Goal: Task Accomplishment & Management: Use online tool/utility

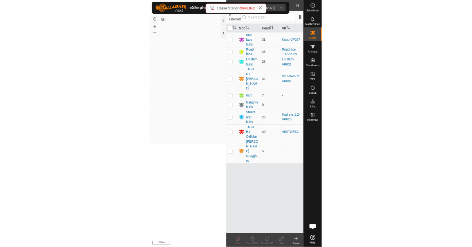
scroll to position [723, 0]
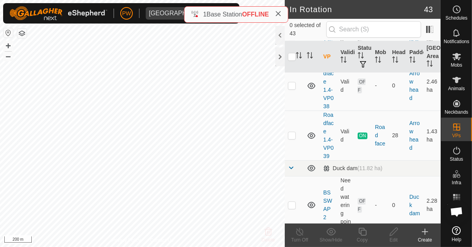
scroll to position [178, 0]
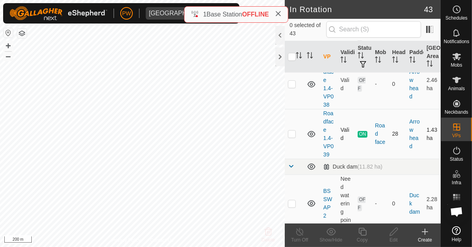
click at [297, 133] on td at bounding box center [294, 134] width 19 height 50
checkbox input "true"
click at [361, 236] on div "Copy" at bounding box center [361, 239] width 31 height 7
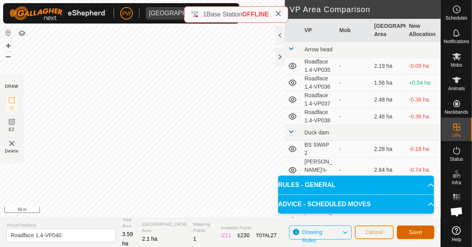
click at [411, 231] on span "Save" at bounding box center [415, 232] width 13 height 6
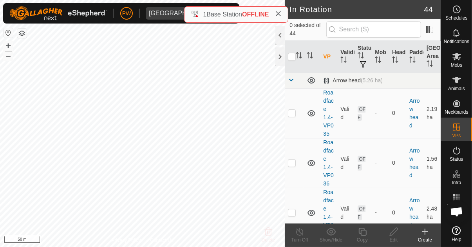
click at [458, 56] on icon at bounding box center [456, 56] width 9 height 9
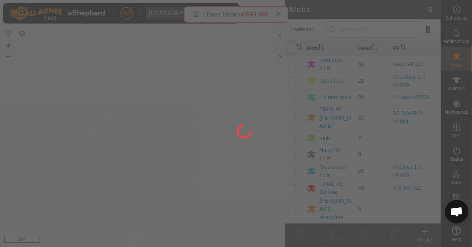
click at [291, 80] on div at bounding box center [236, 123] width 472 height 247
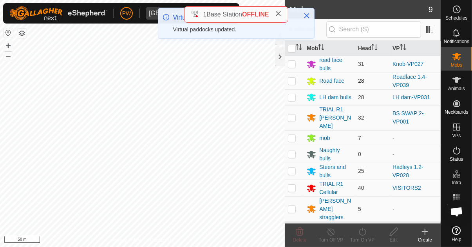
click at [293, 80] on p-checkbox at bounding box center [292, 80] width 8 height 6
checkbox input "true"
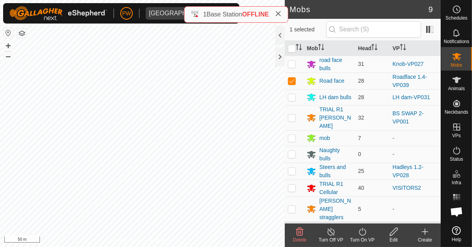
click at [366, 236] on div "Turn On VP" at bounding box center [361, 239] width 31 height 7
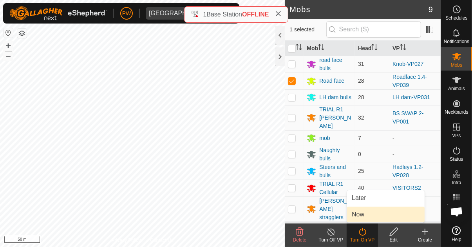
click at [375, 218] on link "Now" at bounding box center [385, 214] width 77 height 16
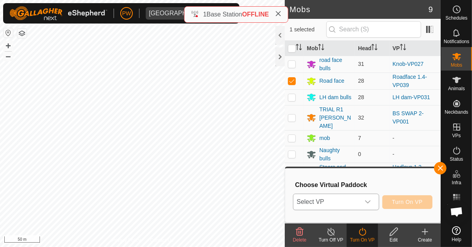
click at [372, 207] on div "dropdown trigger" at bounding box center [368, 202] width 16 height 16
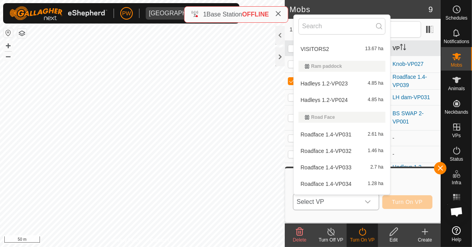
scroll to position [764, 0]
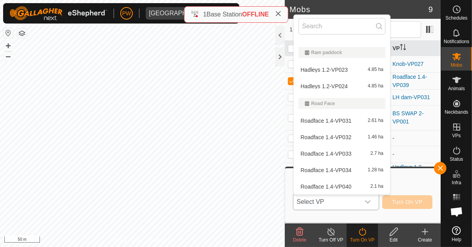
click at [351, 184] on div "Roadface 1.4-VP040 2.1 ha" at bounding box center [341, 186] width 87 height 9
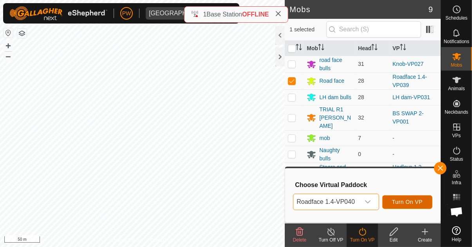
click at [404, 204] on span "Turn On VP" at bounding box center [407, 201] width 31 height 6
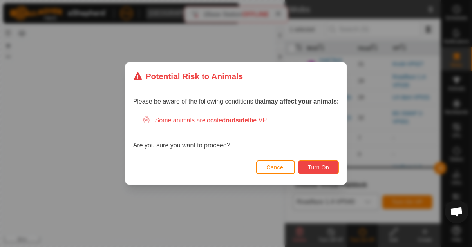
click at [316, 168] on span "Turn On" at bounding box center [318, 167] width 21 height 6
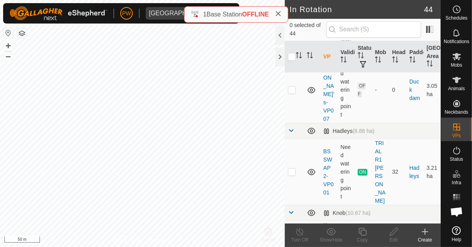
scroll to position [508, 0]
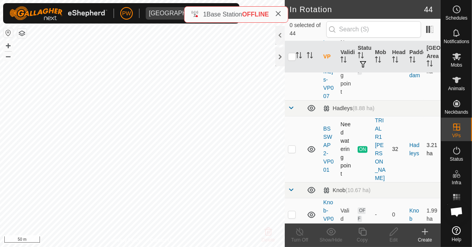
click at [297, 122] on td at bounding box center [294, 149] width 19 height 66
checkbox input "true"
click at [362, 236] on div "Copy" at bounding box center [361, 239] width 31 height 7
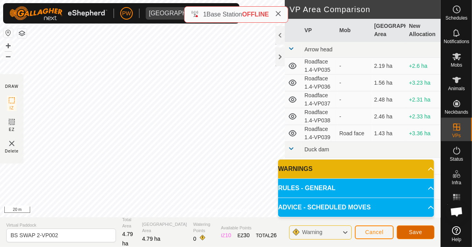
click at [413, 234] on span "Save" at bounding box center [415, 232] width 13 height 6
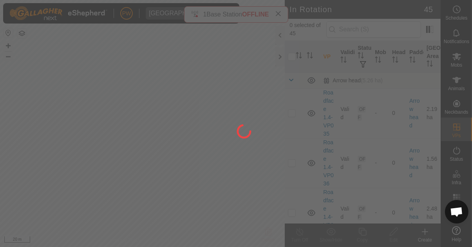
click at [458, 59] on div at bounding box center [236, 123] width 472 height 247
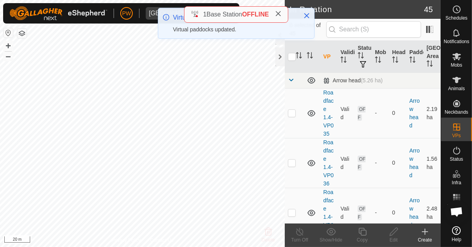
click at [458, 61] on es-mob-svg-icon at bounding box center [456, 56] width 14 height 13
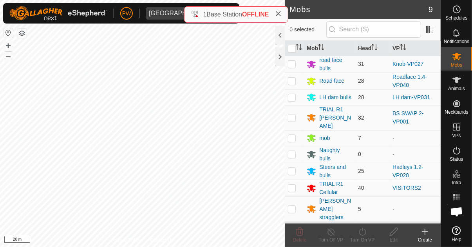
click at [290, 114] on p-checkbox at bounding box center [292, 117] width 8 height 6
checkbox input "true"
click at [362, 236] on div "Turn On VP" at bounding box center [361, 239] width 31 height 7
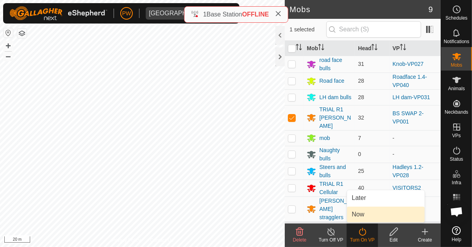
click at [369, 217] on link "Now" at bounding box center [385, 214] width 77 height 16
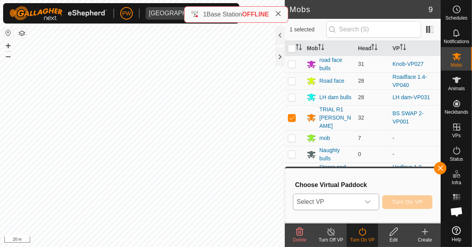
click at [371, 201] on icon "dropdown trigger" at bounding box center [367, 201] width 6 height 6
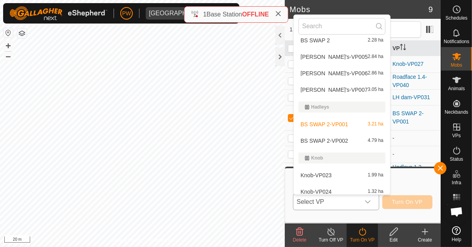
scroll to position [125, 0]
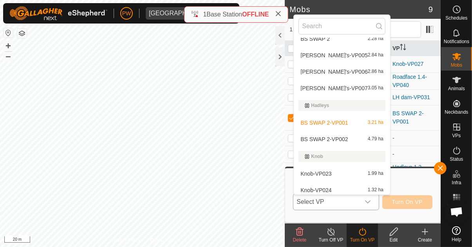
click at [344, 137] on span "BS SWAP 2-VP002" at bounding box center [323, 138] width 47 height 5
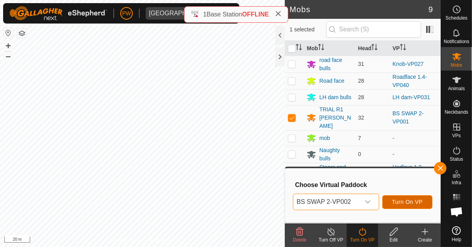
click at [397, 201] on span "Turn On VP" at bounding box center [407, 201] width 31 height 6
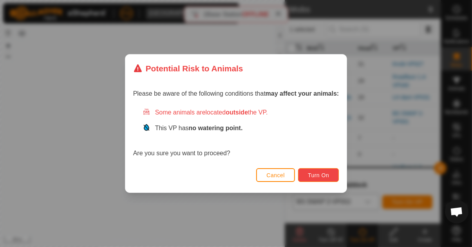
click at [317, 177] on span "Turn On" at bounding box center [318, 175] width 21 height 6
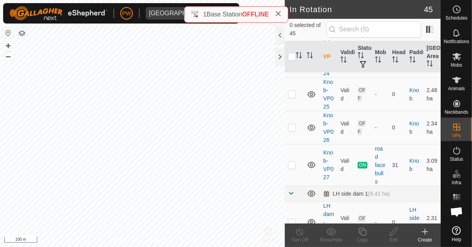
scroll to position [761, 0]
click at [292, 162] on p-checkbox at bounding box center [292, 165] width 8 height 6
checkbox input "true"
click at [363, 233] on icon at bounding box center [362, 231] width 10 height 9
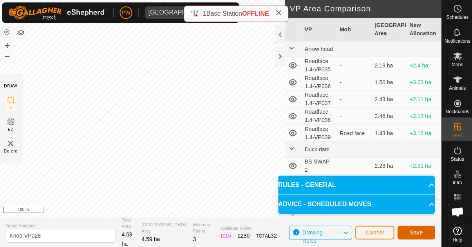
click at [419, 230] on span "Save" at bounding box center [415, 232] width 13 height 6
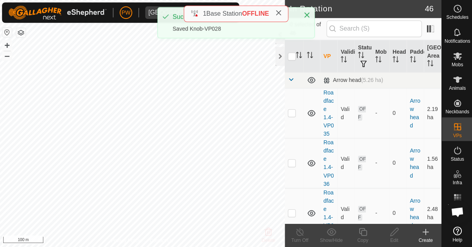
click at [459, 59] on icon at bounding box center [456, 56] width 9 height 7
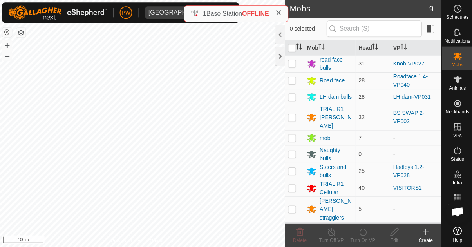
click at [296, 64] on p-tablecheckbox at bounding box center [292, 64] width 8 height 6
checkbox input "true"
click at [366, 232] on icon at bounding box center [362, 231] width 10 height 9
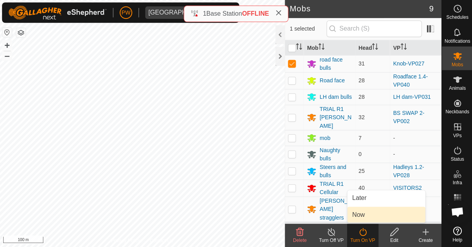
click at [376, 219] on link "Now" at bounding box center [385, 214] width 77 height 16
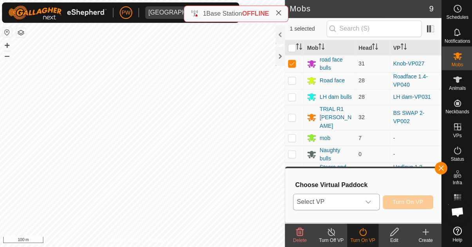
click at [371, 207] on div "dropdown trigger" at bounding box center [368, 202] width 16 height 16
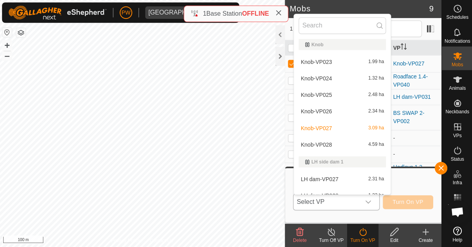
scroll to position [236, 0]
click at [335, 144] on div "Knob-VP028 4.59 ha" at bounding box center [341, 144] width 87 height 9
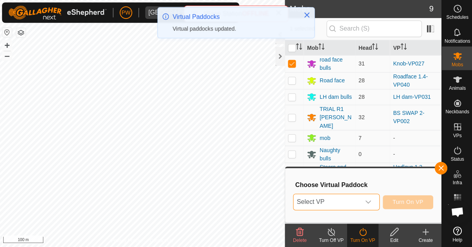
click at [372, 202] on div "dropdown trigger" at bounding box center [368, 202] width 16 height 16
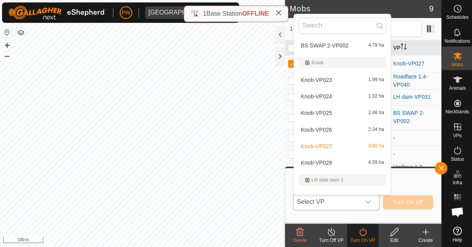
scroll to position [219, 0]
click at [336, 158] on div "Knob-VP028 4.59 ha" at bounding box center [341, 161] width 87 height 9
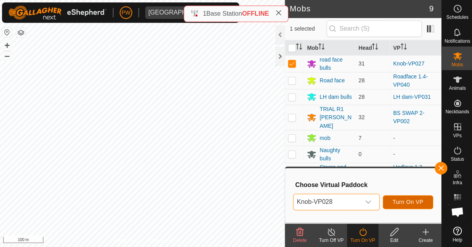
click at [415, 198] on span "Turn On VP" at bounding box center [407, 201] width 31 height 6
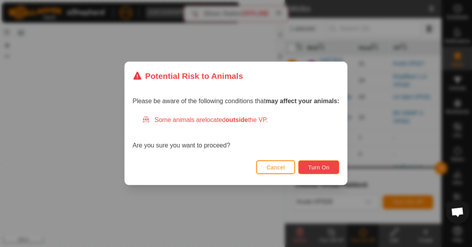
click at [329, 170] on button "Turn On" at bounding box center [318, 167] width 41 height 14
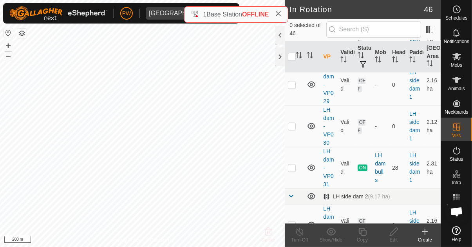
scroll to position [1040, 0]
click at [293, 164] on p-checkbox at bounding box center [292, 167] width 8 height 6
checkbox input "true"
click at [364, 235] on icon at bounding box center [362, 231] width 8 height 8
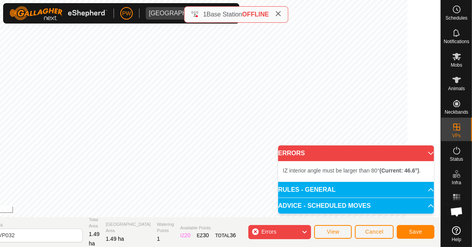
click at [378, 230] on span "Cancel" at bounding box center [374, 231] width 18 height 6
click at [377, 231] on span "Cancel" at bounding box center [374, 231] width 18 height 6
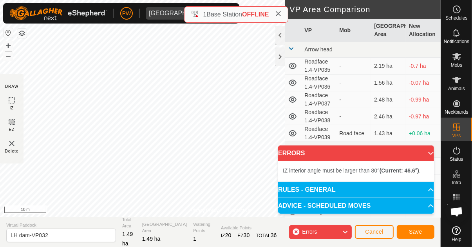
click at [342, 232] on icon at bounding box center [345, 232] width 6 height 10
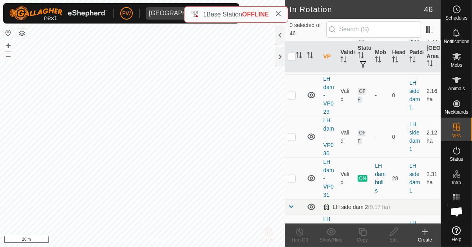
scroll to position [1030, 0]
click at [292, 156] on td at bounding box center [294, 176] width 19 height 41
checkbox input "true"
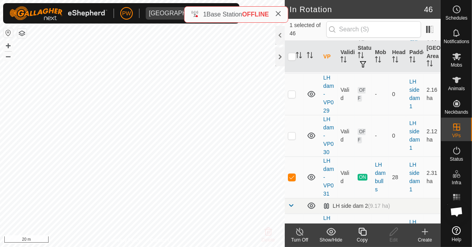
click at [362, 234] on icon at bounding box center [362, 231] width 10 height 9
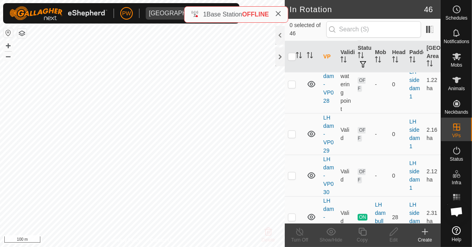
scroll to position [992, 0]
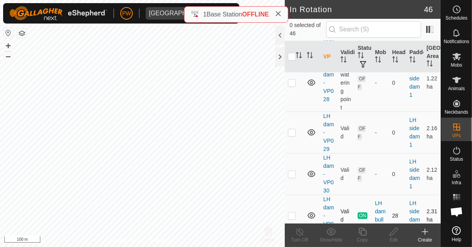
click at [292, 212] on p-checkbox at bounding box center [292, 215] width 8 height 6
checkbox input "true"
click at [360, 237] on div "Copy" at bounding box center [361, 239] width 31 height 7
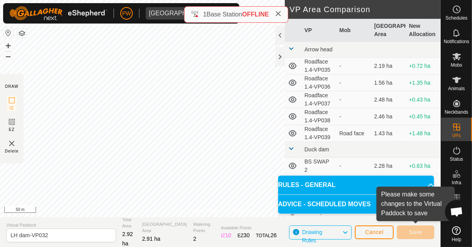
click at [427, 186] on icon at bounding box center [430, 185] width 6 height 6
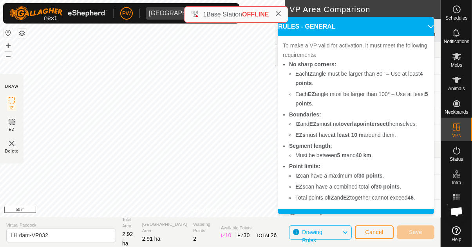
click at [421, 209] on p-accordion-header "ADVICE - SCHEDULED MOVES" at bounding box center [356, 218] width 156 height 19
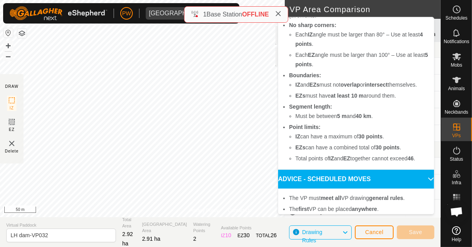
scroll to position [39, 0]
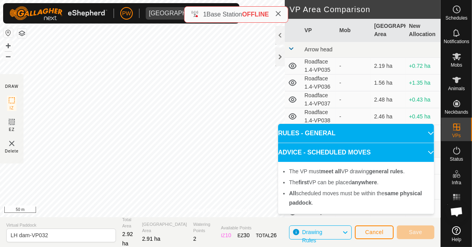
scroll to position [0, 0]
click at [428, 151] on icon at bounding box center [430, 152] width 5 height 3
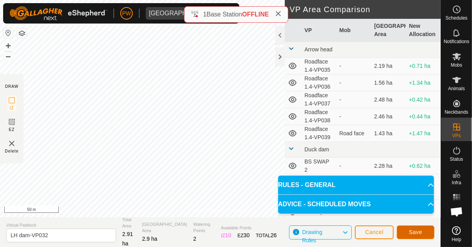
click at [414, 231] on span "Save" at bounding box center [415, 232] width 13 height 6
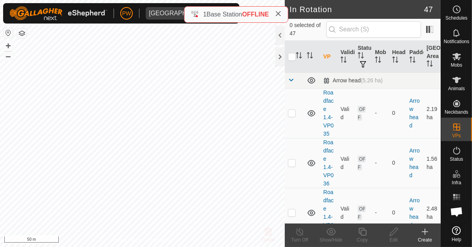
click at [457, 63] on span "Mobs" at bounding box center [456, 65] width 11 height 5
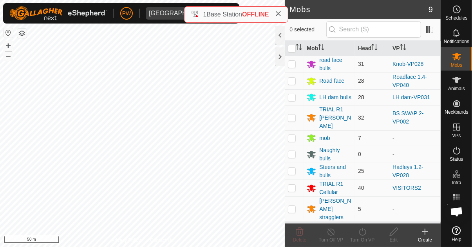
click at [291, 99] on p-checkbox at bounding box center [292, 97] width 8 height 6
checkbox input "true"
click at [361, 231] on icon at bounding box center [362, 231] width 10 height 9
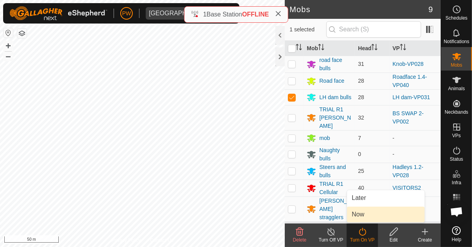
click at [364, 213] on link "Now" at bounding box center [385, 214] width 77 height 16
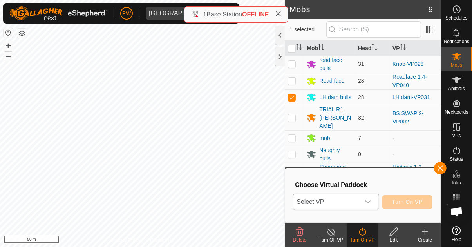
click at [370, 201] on icon "dropdown trigger" at bounding box center [367, 201] width 5 height 3
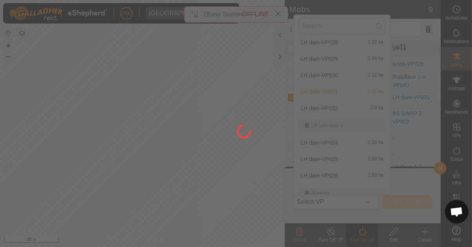
scroll to position [389, 0]
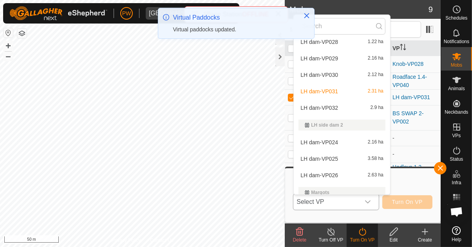
click at [345, 105] on div "LH dam-VP032 2.9 ha" at bounding box center [341, 107] width 87 height 9
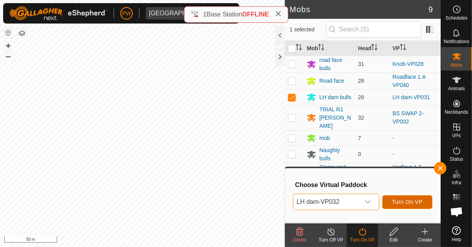
click at [409, 204] on span "Turn On VP" at bounding box center [407, 201] width 31 height 6
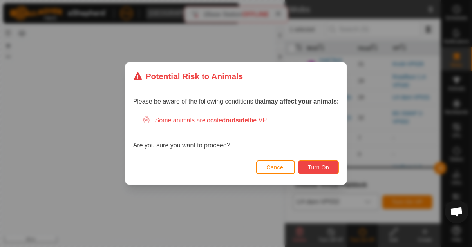
click at [319, 164] on span "Turn On" at bounding box center [318, 167] width 21 height 6
